Goal: Find specific page/section: Find specific page/section

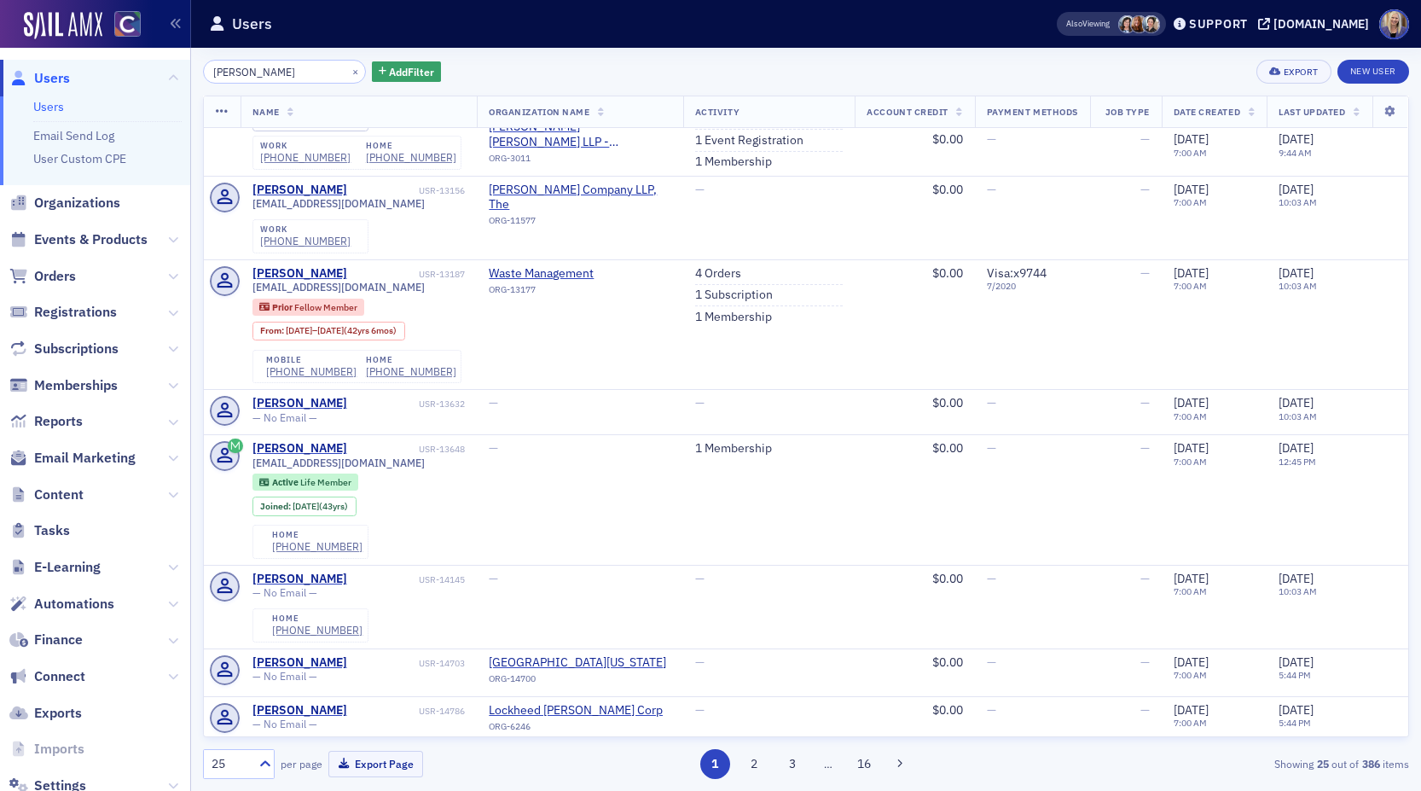
scroll to position [1859, 0]
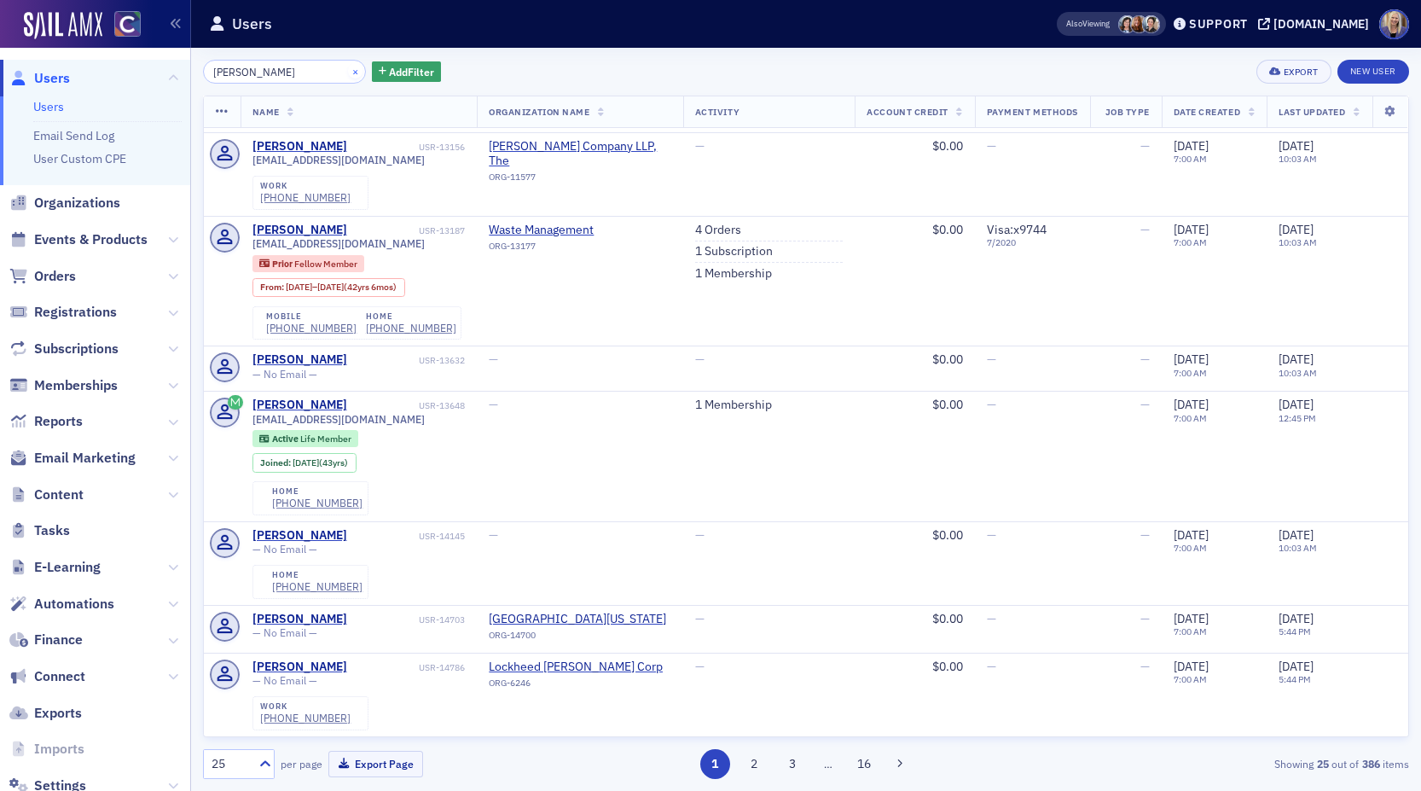
type input "[PERSON_NAME]"
click at [348, 71] on button "×" at bounding box center [355, 70] width 15 height 15
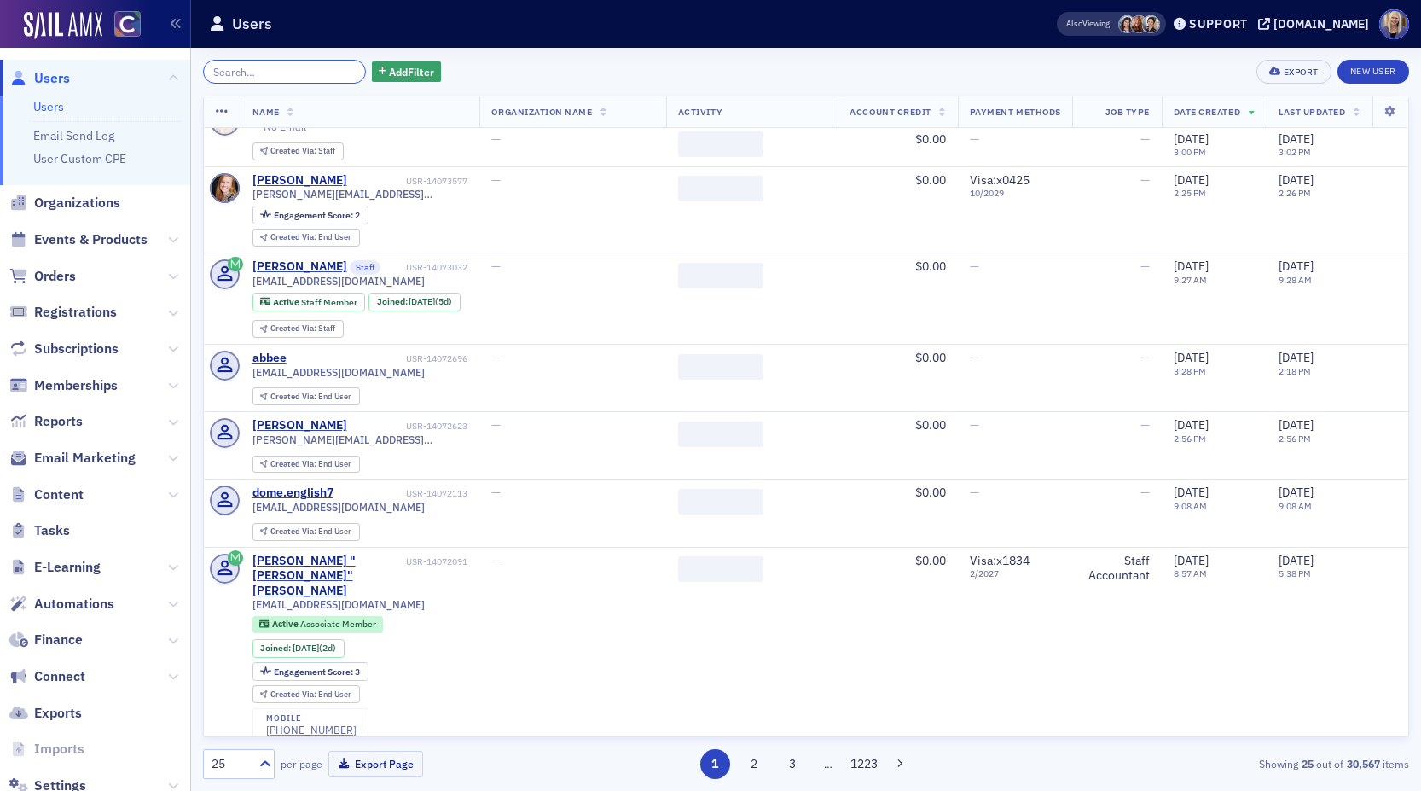
click at [270, 64] on input "search" at bounding box center [284, 72] width 163 height 24
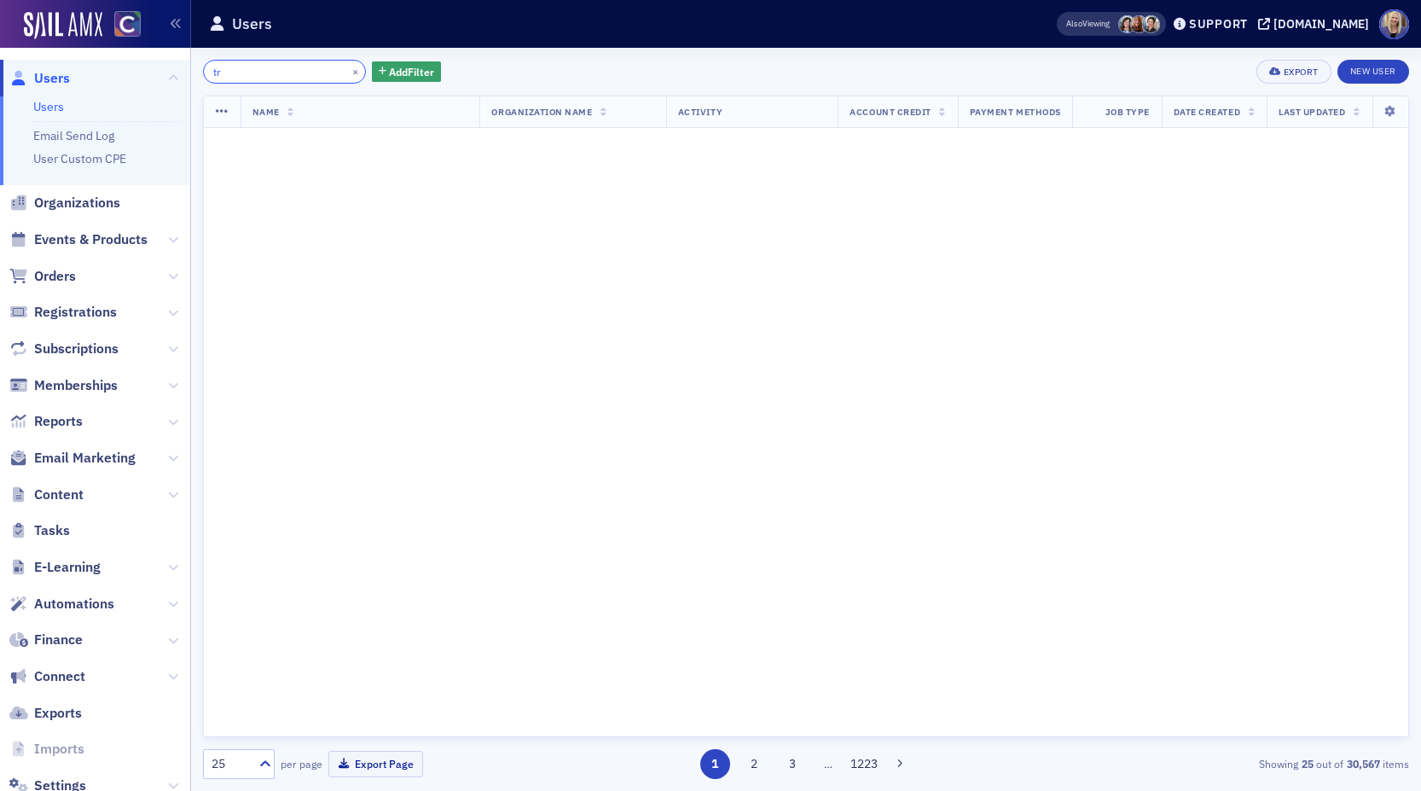
scroll to position [1839, 0]
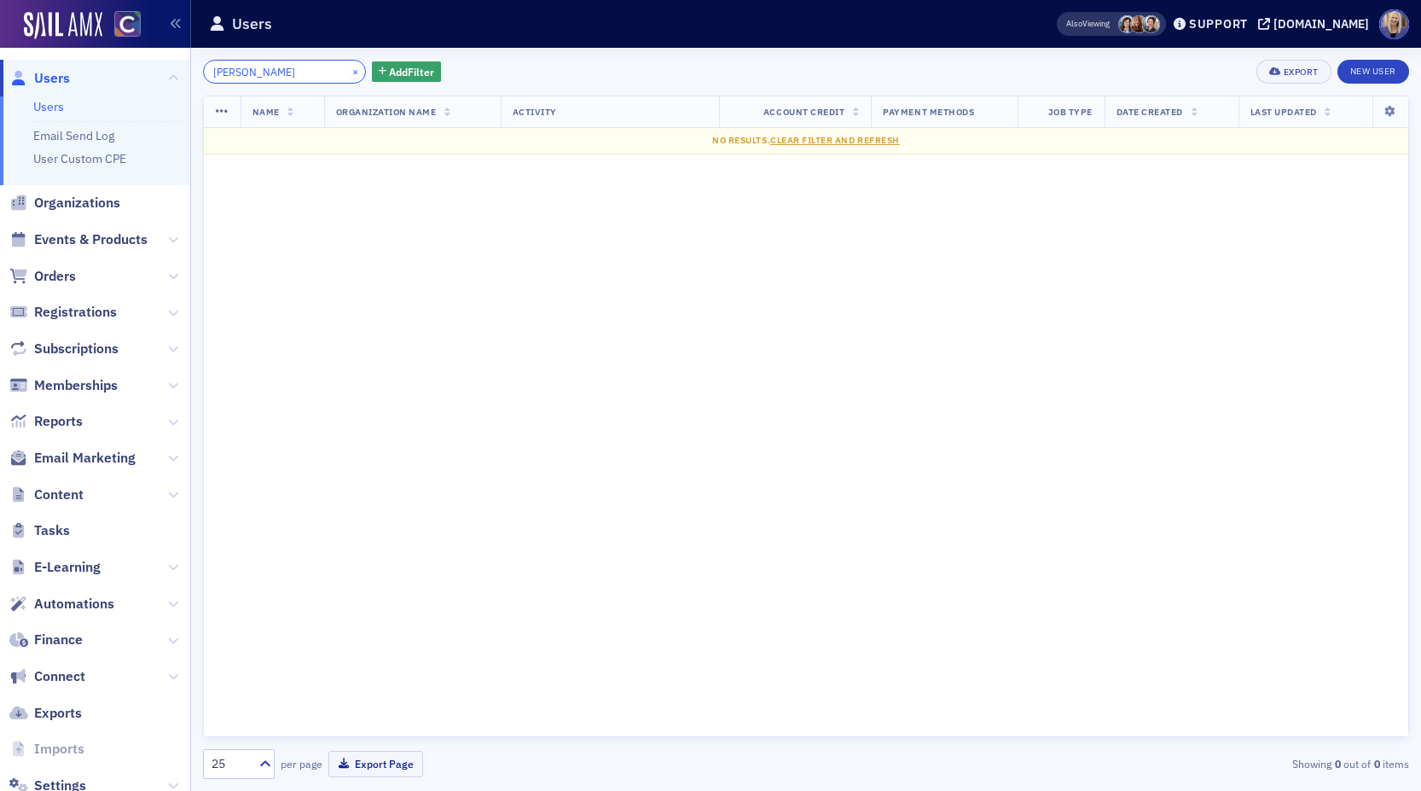
type input "[PERSON_NAME]"
click at [348, 70] on button "×" at bounding box center [355, 70] width 15 height 15
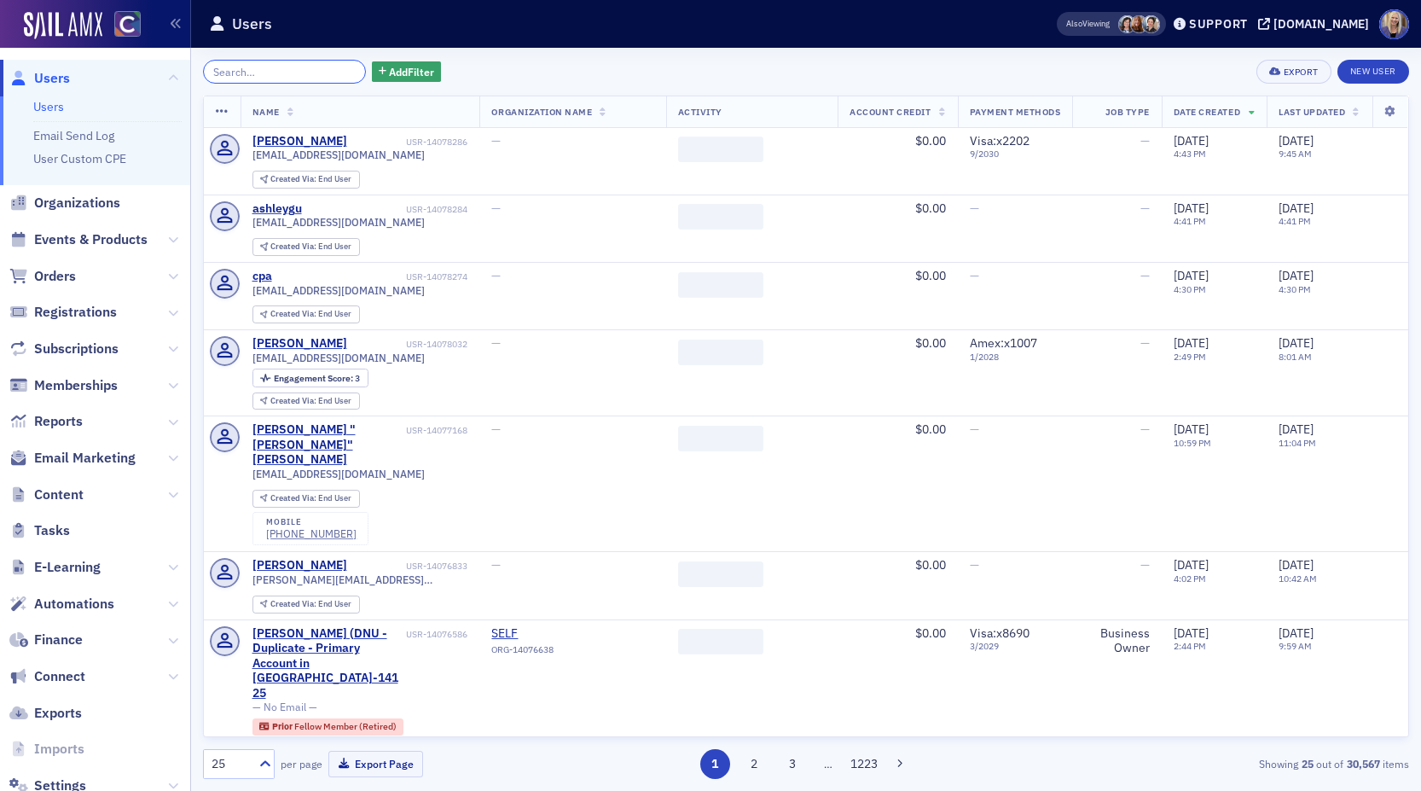
click at [279, 73] on input "search" at bounding box center [284, 72] width 163 height 24
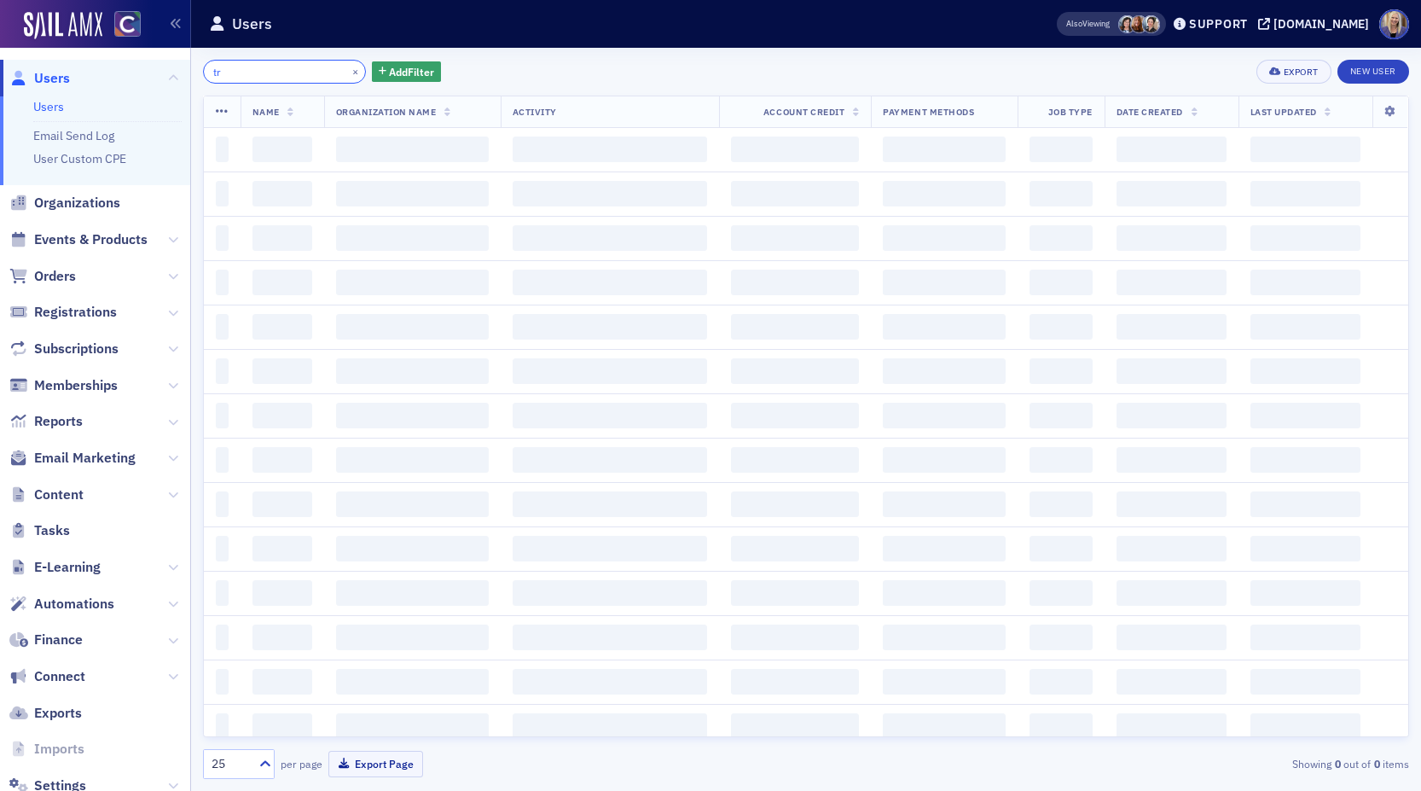
type input "t"
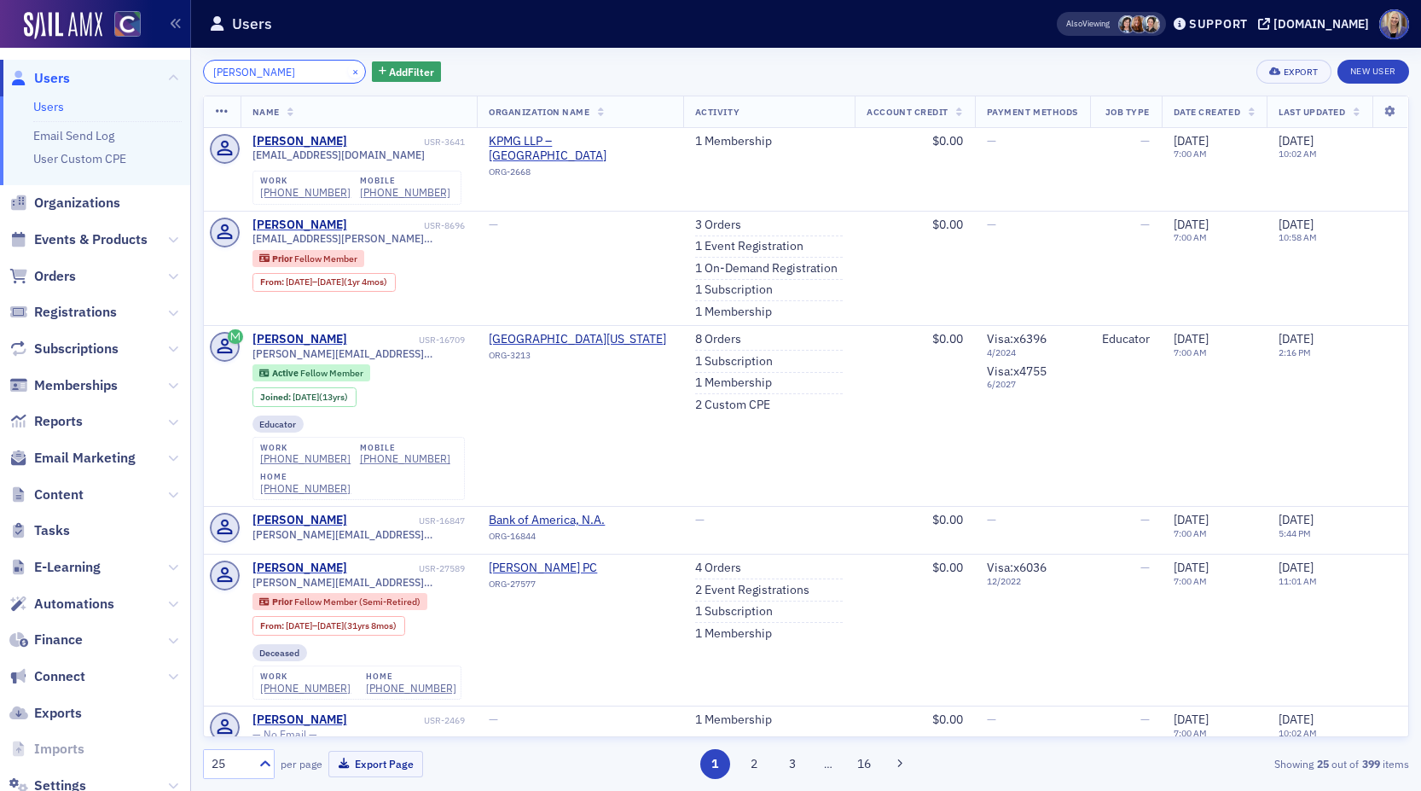
type input "[PERSON_NAME]"
click at [348, 72] on button "×" at bounding box center [355, 70] width 15 height 15
